Goal: Task Accomplishment & Management: Complete application form

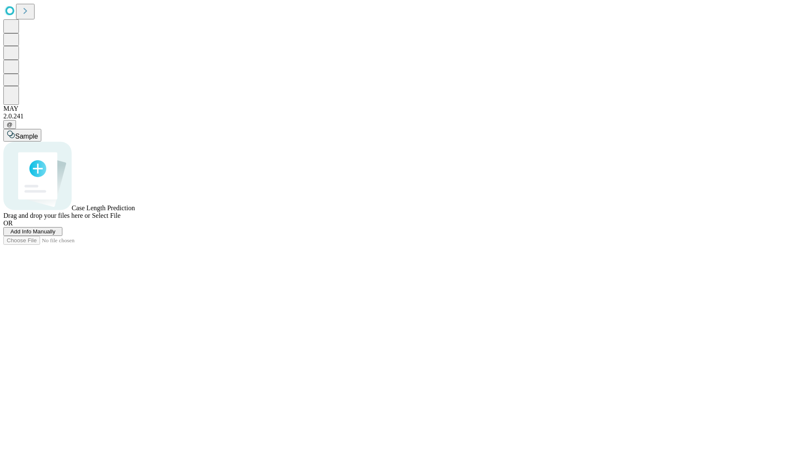
click at [56, 235] on span "Add Info Manually" at bounding box center [33, 231] width 45 height 6
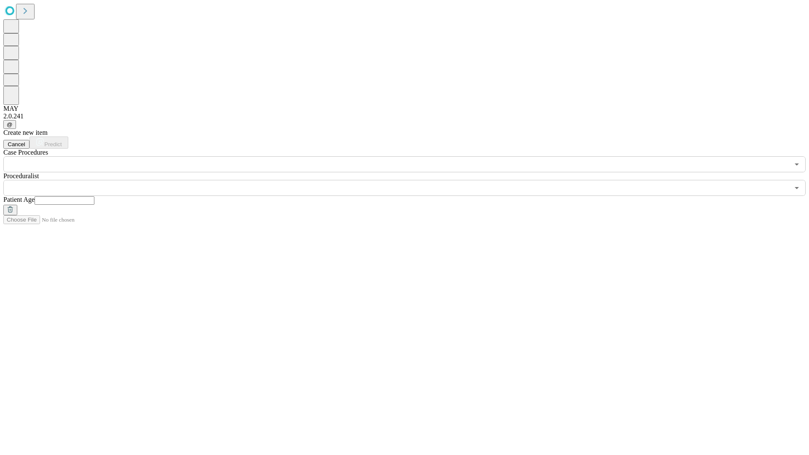
click at [94, 196] on input "text" at bounding box center [65, 200] width 60 height 8
type input "**"
click at [411, 180] on input "text" at bounding box center [396, 188] width 786 height 16
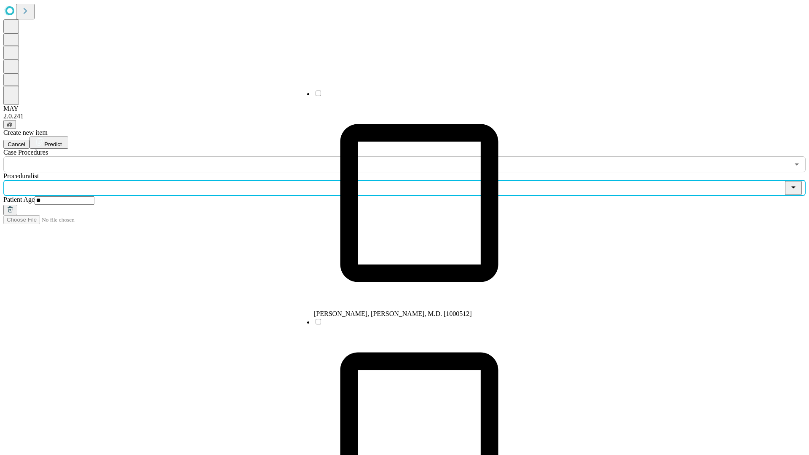
click at [411, 97] on li "[PERSON_NAME], [PERSON_NAME], M.D. [1000512]" at bounding box center [419, 203] width 211 height 228
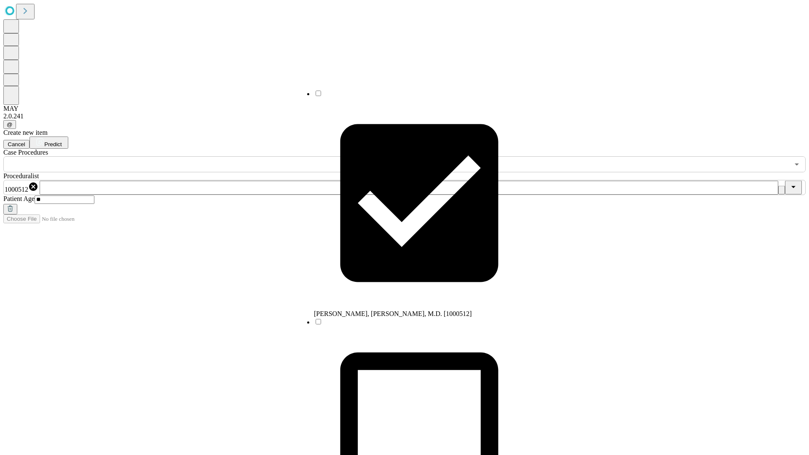
click at [177, 156] on input "text" at bounding box center [396, 164] width 786 height 16
